Goal: Task Accomplishment & Management: Manage account settings

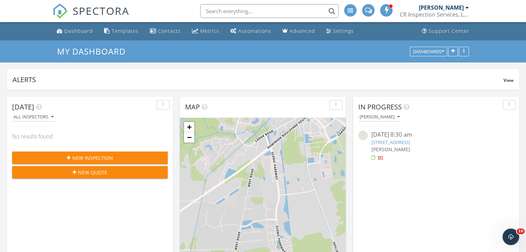
click at [215, 9] on input "text" at bounding box center [269, 11] width 138 height 14
click at [101, 155] on span "New Inspection" at bounding box center [92, 157] width 41 height 7
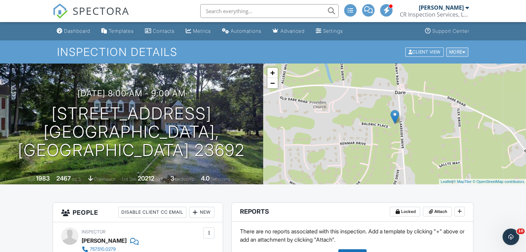
click at [463, 52] on div at bounding box center [463, 52] width 3 height 4
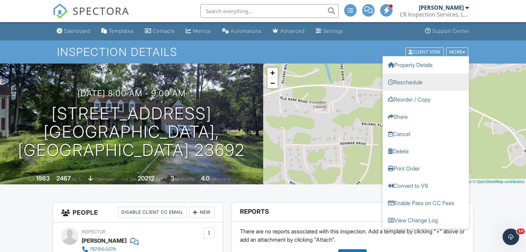
click at [412, 82] on link "Reschedule" at bounding box center [425, 81] width 86 height 17
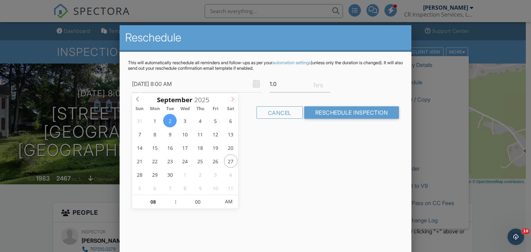
click at [232, 97] on icon at bounding box center [232, 99] width 5 height 5
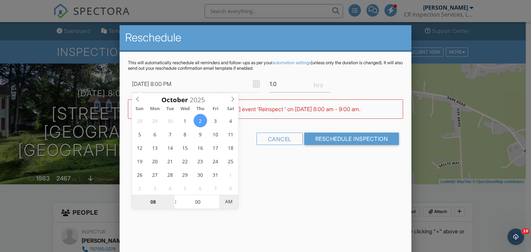
click at [229, 201] on span "AM" at bounding box center [228, 202] width 19 height 14
type input "[DATE] 8:00 AM"
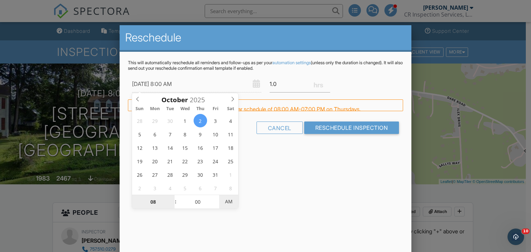
click at [229, 201] on span "AM" at bounding box center [228, 202] width 19 height 14
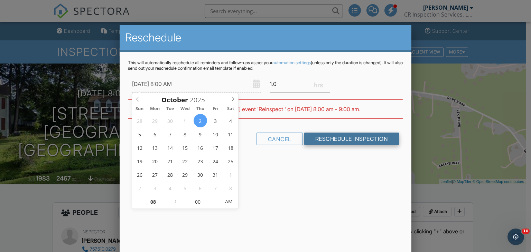
click at [330, 136] on input "Reschedule Inspection" at bounding box center [351, 139] width 95 height 12
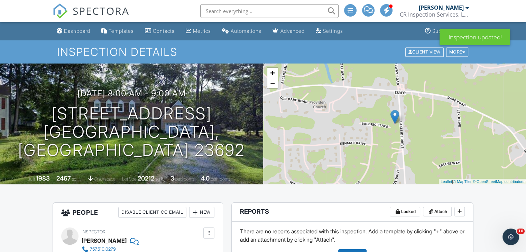
click at [213, 11] on input "text" at bounding box center [269, 11] width 138 height 14
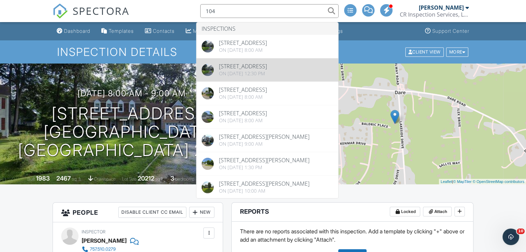
type input "104"
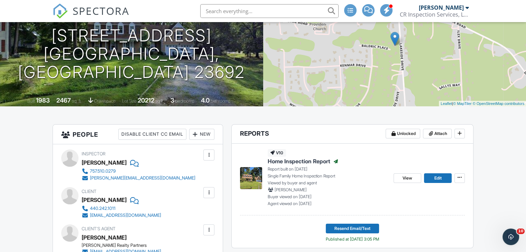
scroll to position [124, 0]
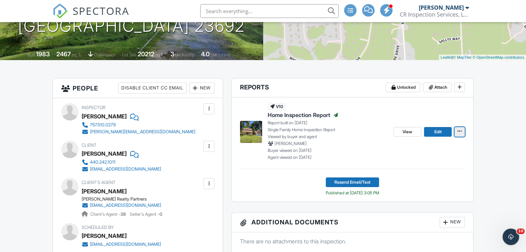
click at [458, 131] on icon at bounding box center [459, 131] width 4 height 5
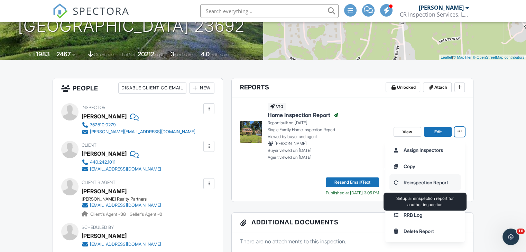
click at [441, 179] on input "Reinspection Report" at bounding box center [425, 183] width 71 height 16
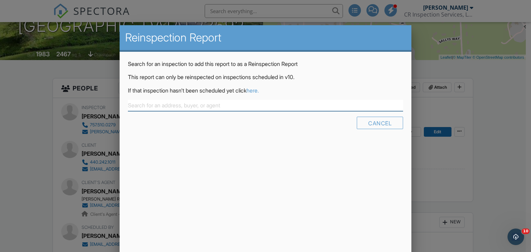
click at [167, 104] on input "text" at bounding box center [265, 105] width 275 height 11
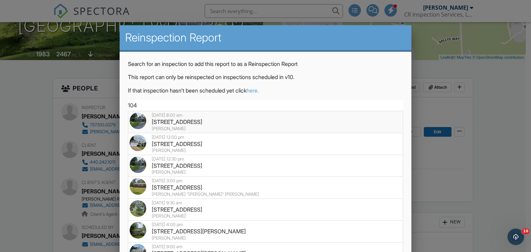
click at [195, 123] on div "[STREET_ADDRESS]" at bounding box center [266, 122] width 272 height 8
type input "[STREET_ADDRESS]"
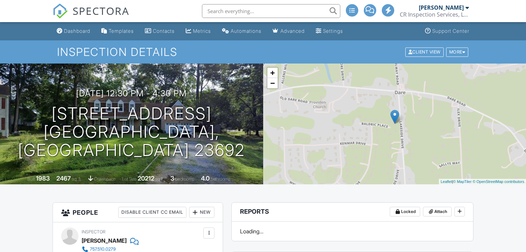
scroll to position [124, 0]
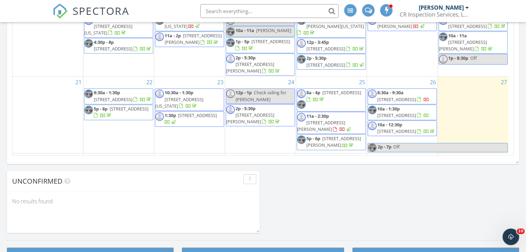
scroll to position [133, 0]
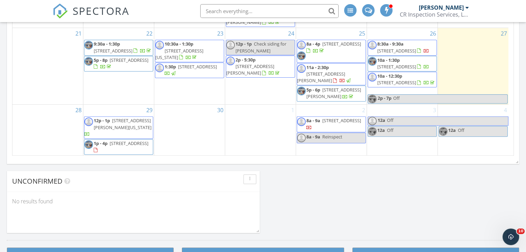
click at [337, 137] on span "Reinspect" at bounding box center [332, 137] width 20 height 6
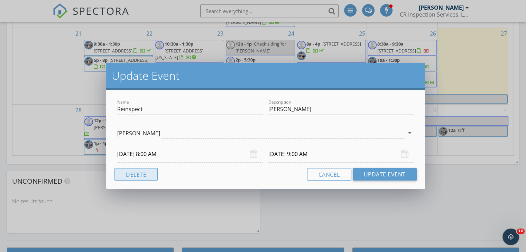
click at [142, 172] on button "Delete" at bounding box center [135, 174] width 43 height 12
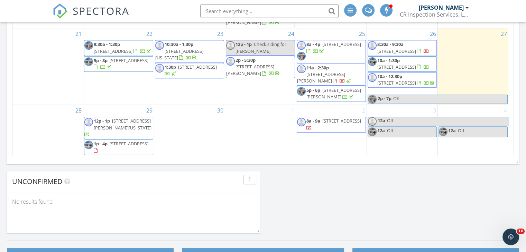
click at [344, 122] on span "104 Baldric Pl, Yorktown 23692" at bounding box center [341, 121] width 39 height 6
